Goal: Information Seeking & Learning: Compare options

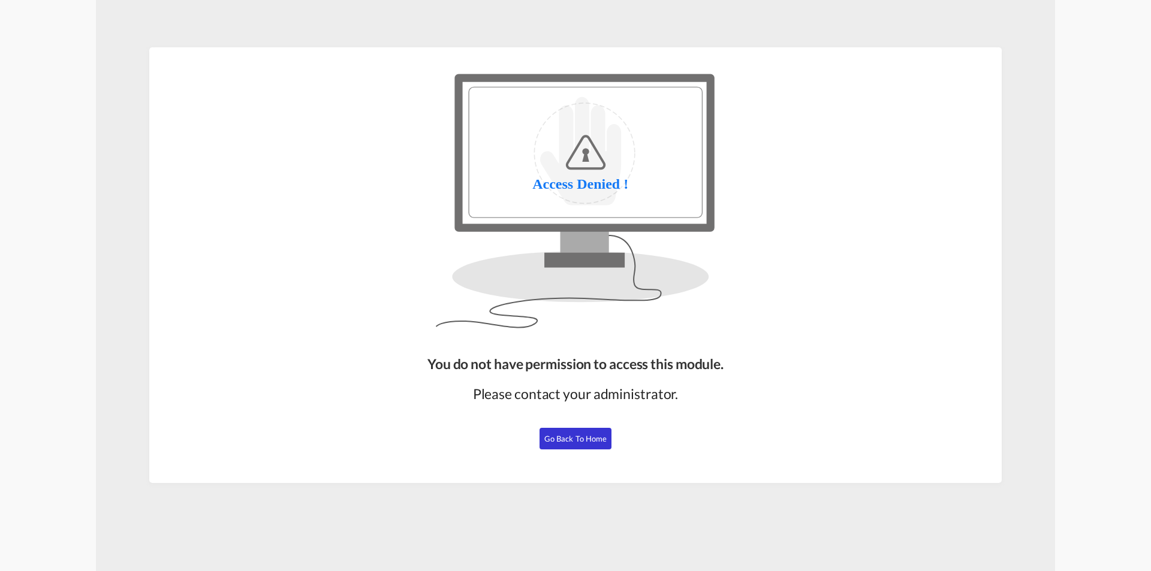
click at [583, 433] on button "Go Back to Home" at bounding box center [575, 439] width 72 height 22
click at [578, 444] on button "Go Back to Home" at bounding box center [575, 439] width 72 height 22
